Goal: Information Seeking & Learning: Check status

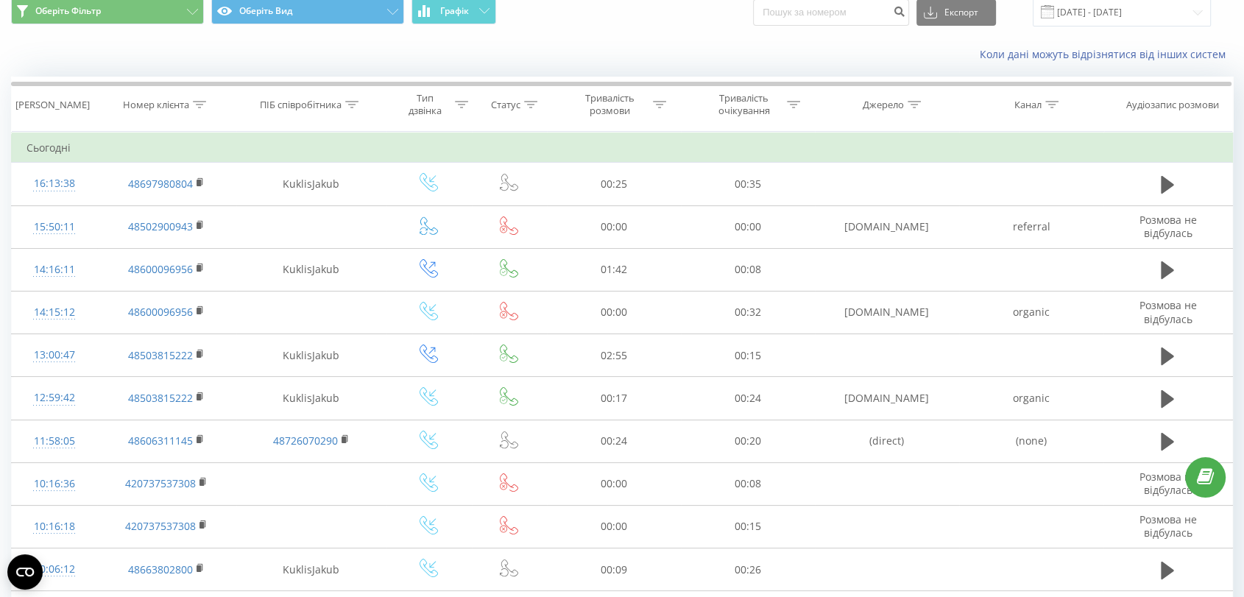
scroll to position [82, 0]
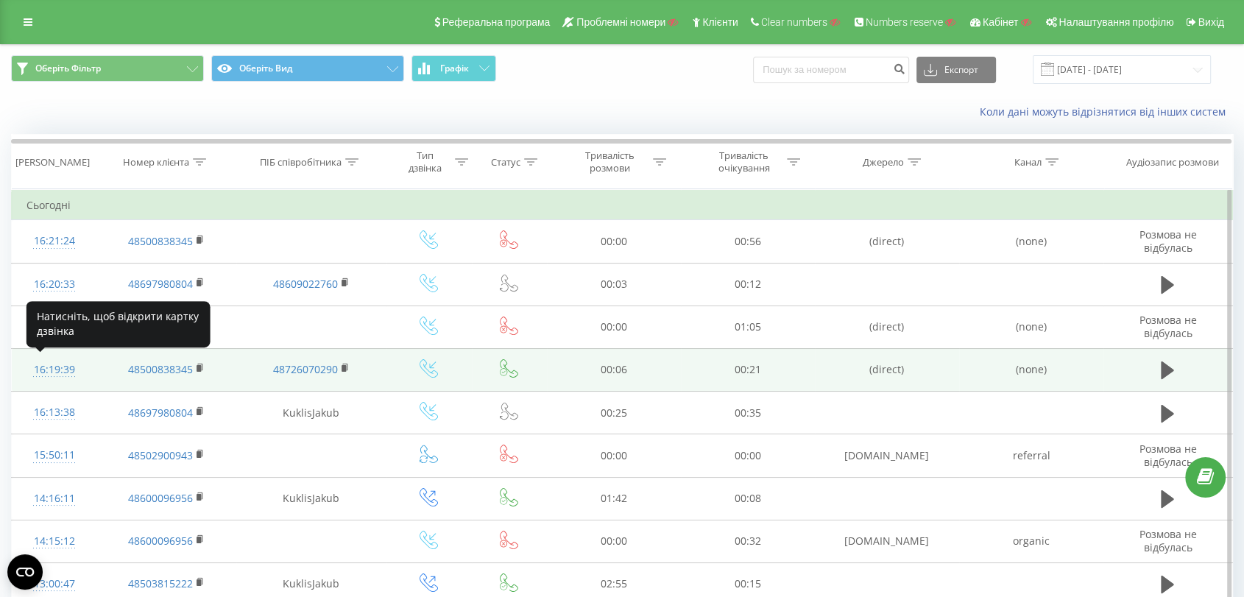
click at [43, 369] on div "16:19:39" at bounding box center [54, 369] width 56 height 29
